Goal: Task Accomplishment & Management: Manage account settings

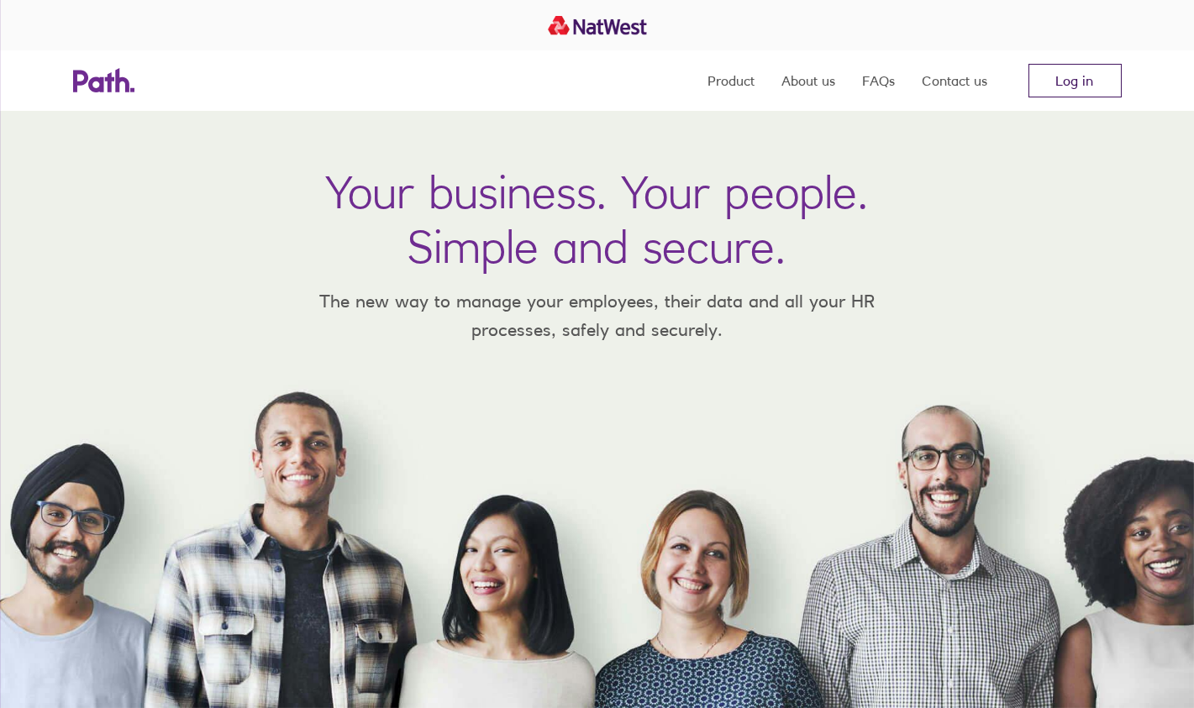
click at [1068, 78] on link "Log in" at bounding box center [1074, 81] width 93 height 34
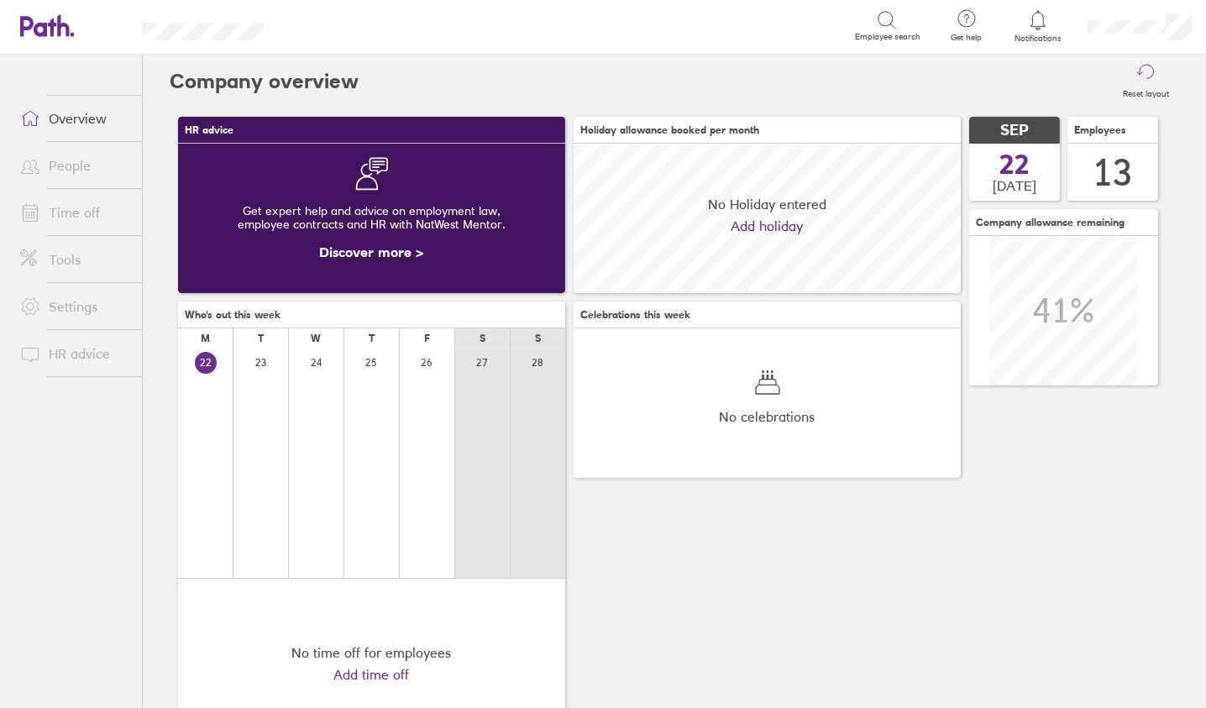
scroll to position [149, 386]
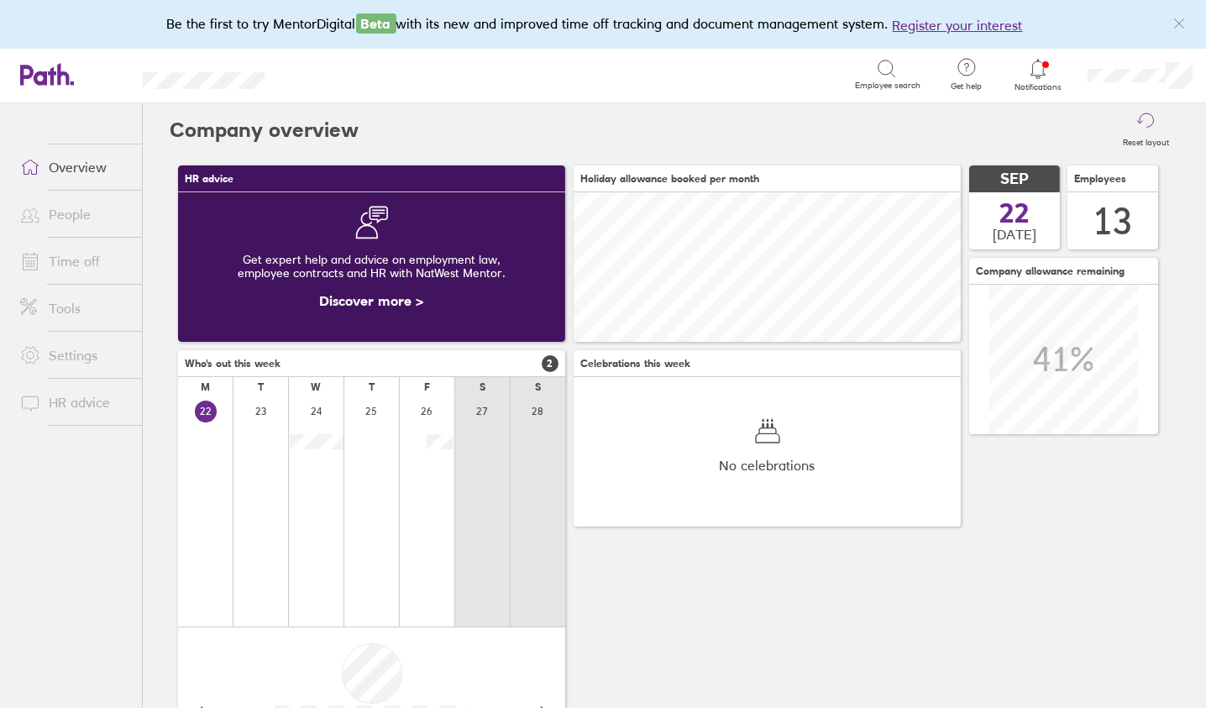
click at [76, 260] on link "Time off" at bounding box center [74, 261] width 135 height 34
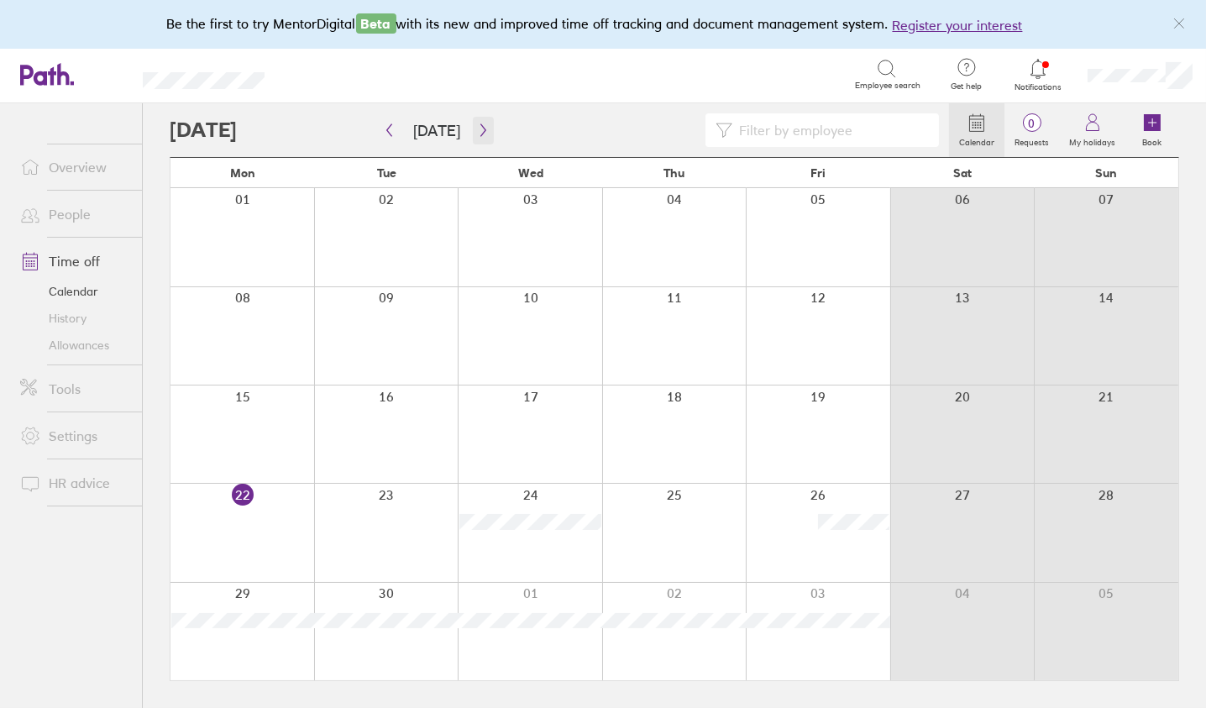
click at [480, 129] on icon "button" at bounding box center [483, 129] width 13 height 13
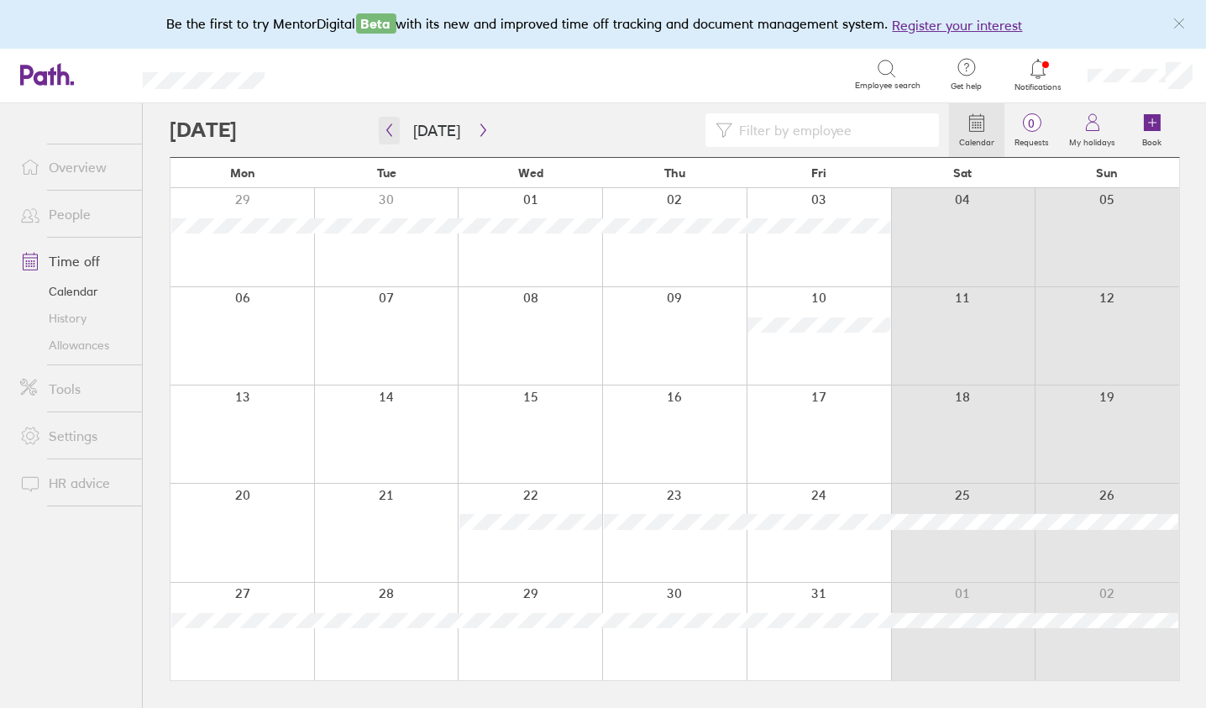
click at [388, 131] on icon "button" at bounding box center [389, 130] width 5 height 13
